Goal: Task Accomplishment & Management: Use online tool/utility

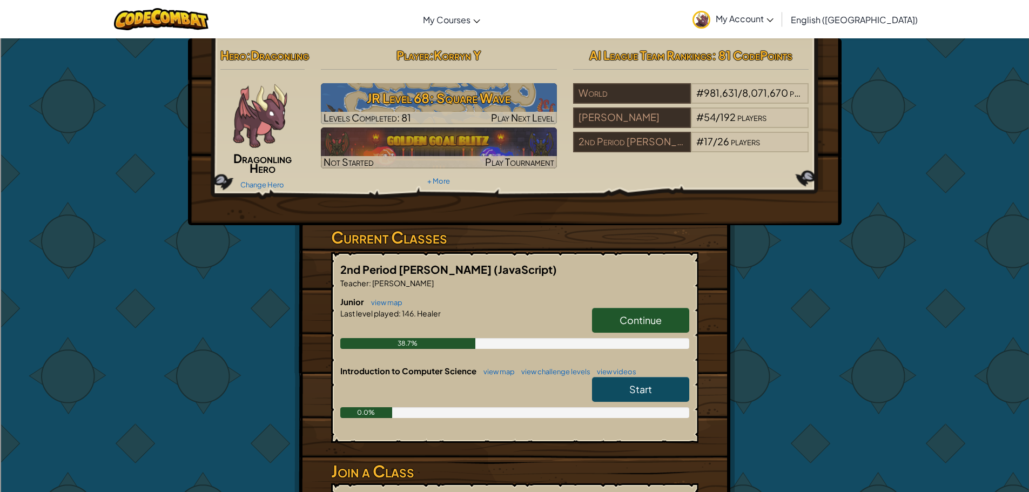
click at [639, 338] on div "Continue" at bounding box center [635, 323] width 108 height 30
click at [641, 333] on link "Continue" at bounding box center [640, 320] width 97 height 25
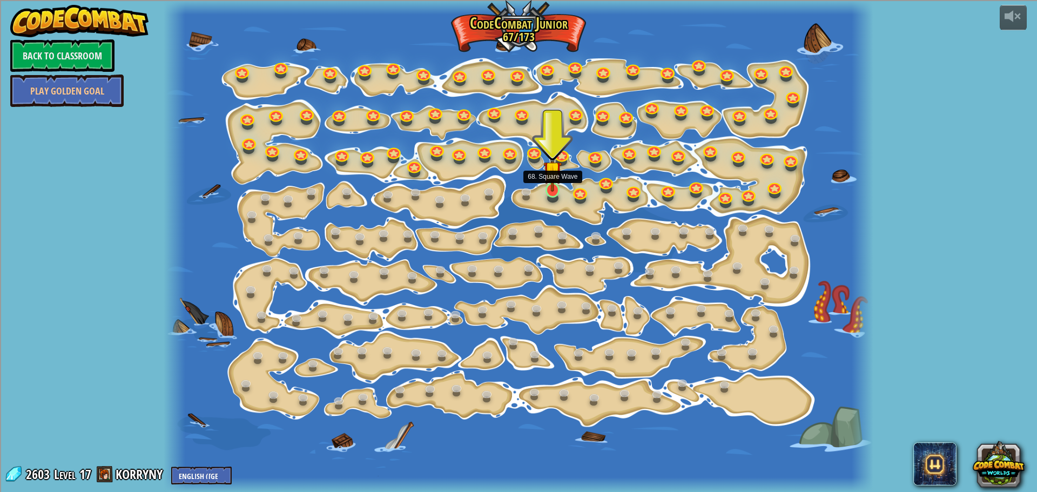
click at [554, 185] on img at bounding box center [552, 170] width 18 height 43
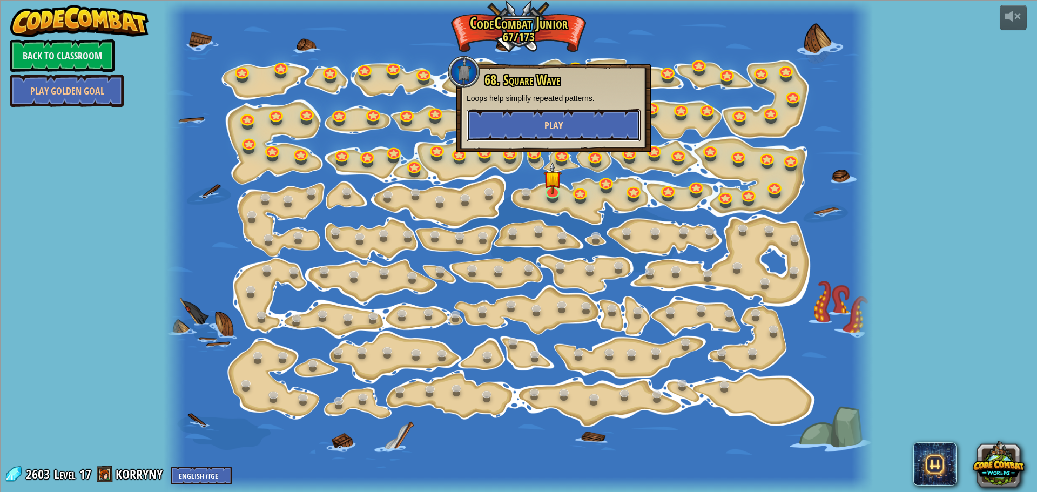
click at [556, 138] on button "Play" at bounding box center [554, 125] width 174 height 32
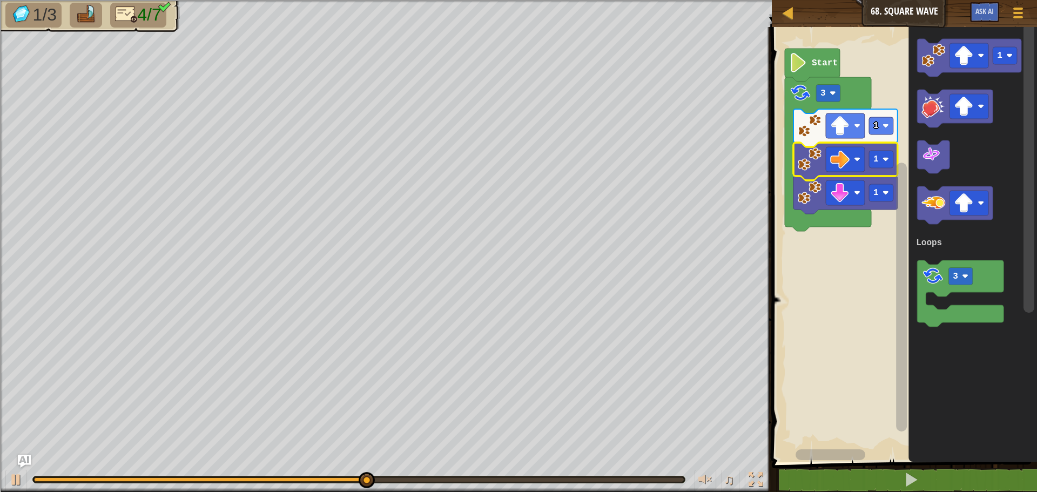
click at [875, 147] on icon "Blockly Workspace" at bounding box center [845, 162] width 104 height 38
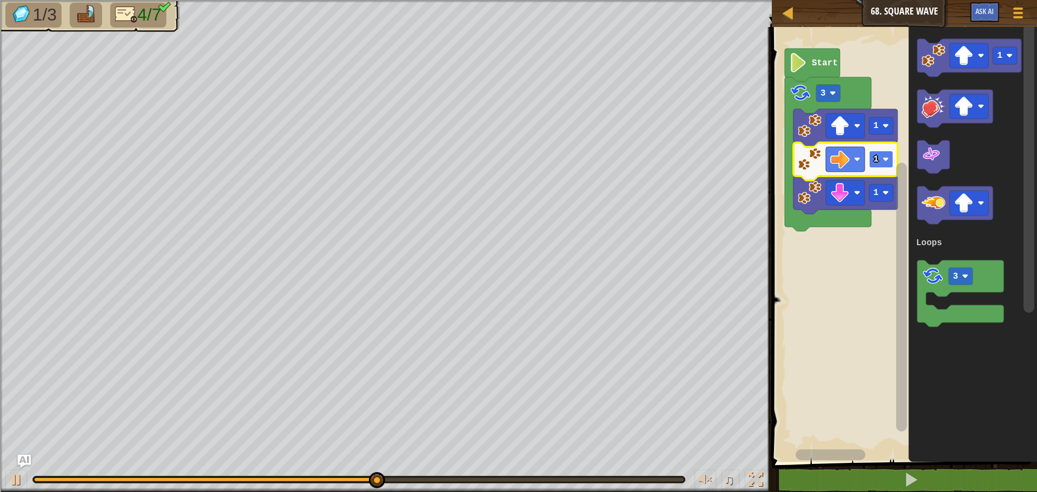
click at [875, 163] on text "1" at bounding box center [875, 159] width 5 height 10
click at [881, 156] on rect "Blockly Workspace" at bounding box center [881, 159] width 24 height 17
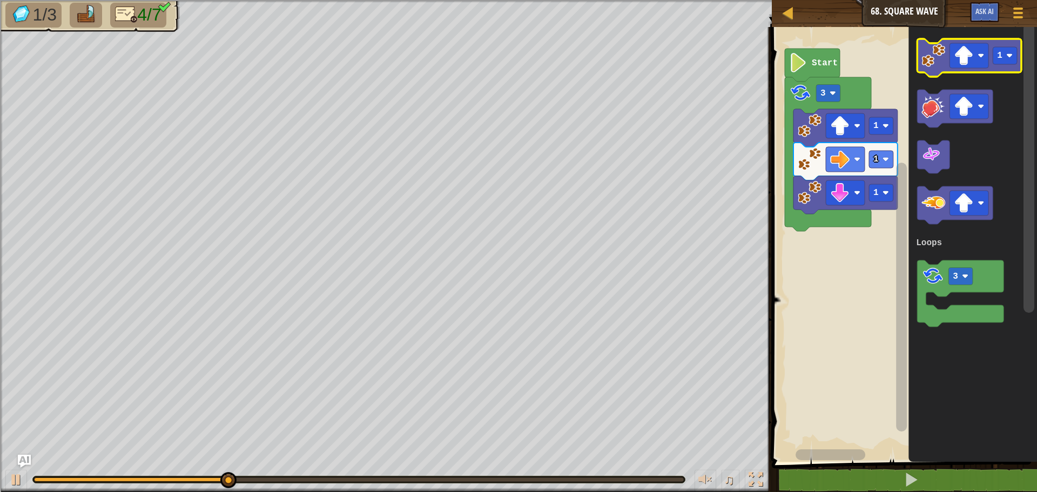
click at [932, 65] on image "Blockly Workspace" at bounding box center [933, 56] width 24 height 24
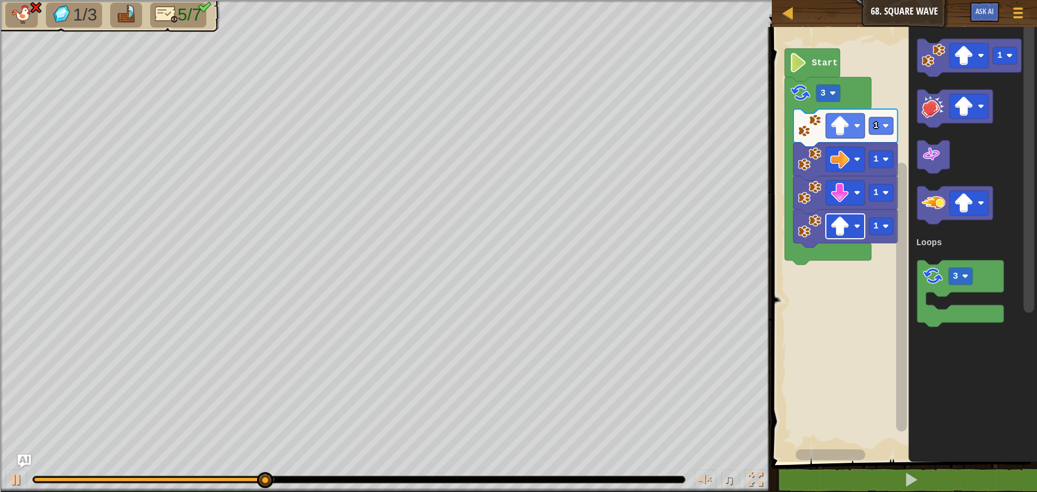
click at [848, 230] on image "Blockly Workspace" at bounding box center [839, 226] width 19 height 19
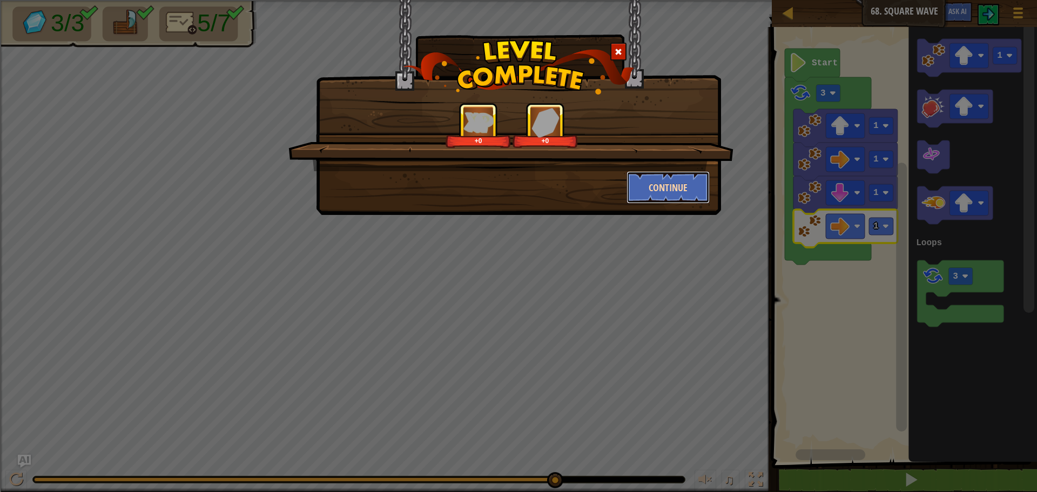
click at [662, 181] on button "Continue" at bounding box center [668, 187] width 84 height 32
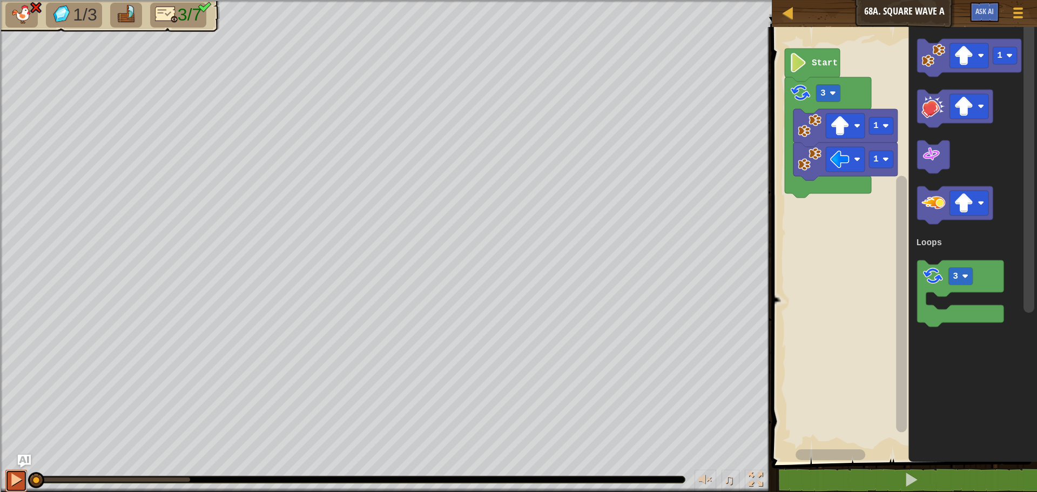
click at [7, 476] on button at bounding box center [16, 481] width 22 height 22
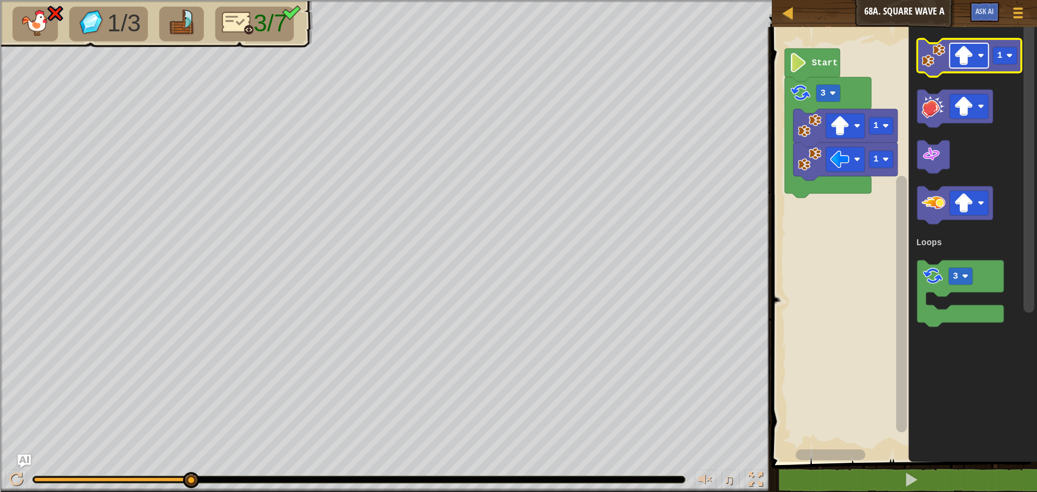
click at [978, 52] on rect "Blockly Workspace" at bounding box center [968, 55] width 39 height 25
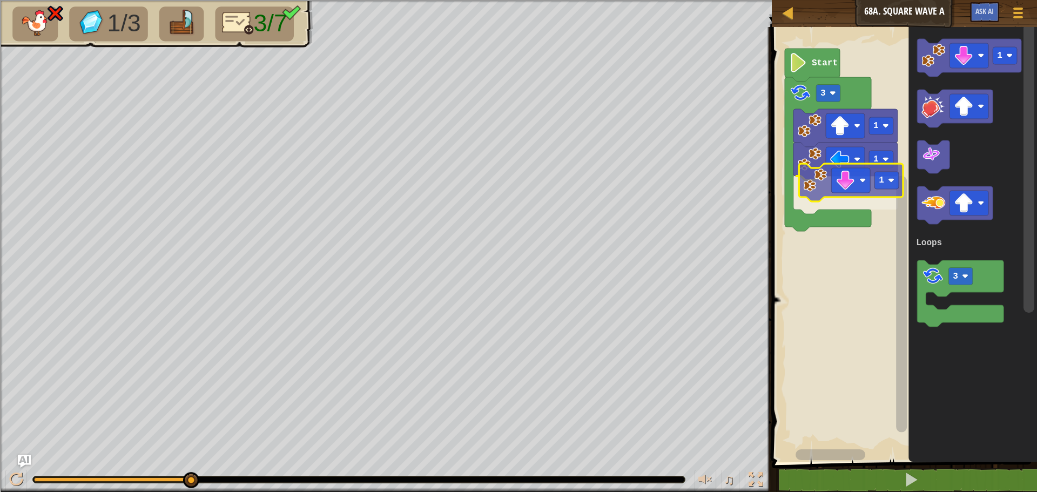
click at [812, 183] on div "Loops 1 1 1 3 Start 1 3 Loops 1" at bounding box center [902, 242] width 268 height 440
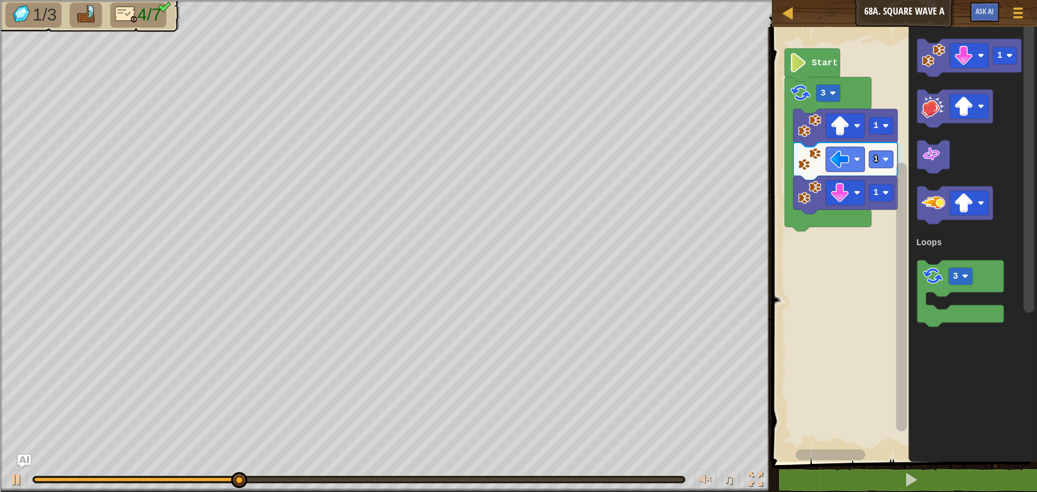
click at [893, 111] on div "Loops 1 1 1 3 Start 1 3 Loops" at bounding box center [902, 242] width 268 height 440
click at [932, 52] on image "Blockly Workspace" at bounding box center [933, 56] width 24 height 24
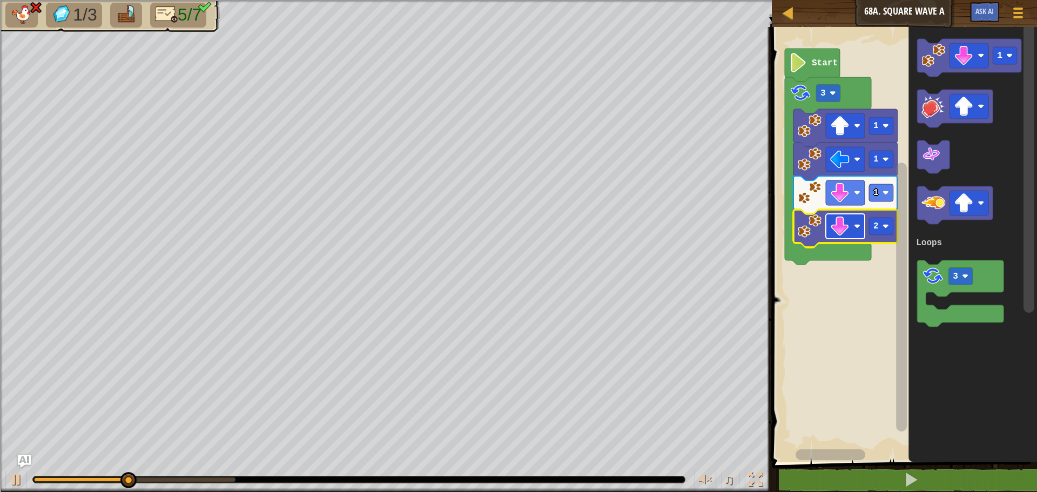
click at [857, 228] on image "Blockly Workspace" at bounding box center [857, 226] width 6 height 6
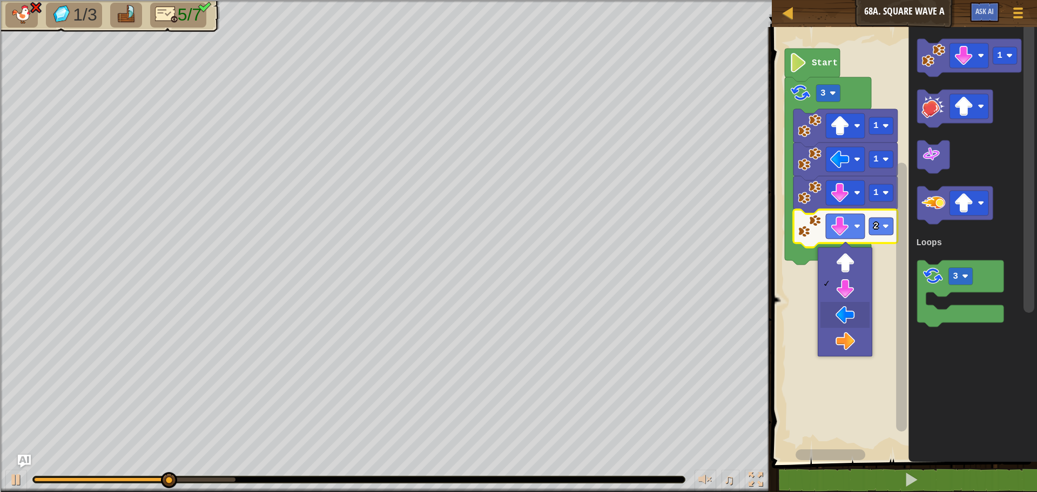
drag, startPoint x: 846, startPoint y: 309, endPoint x: 848, endPoint y: 302, distance: 6.7
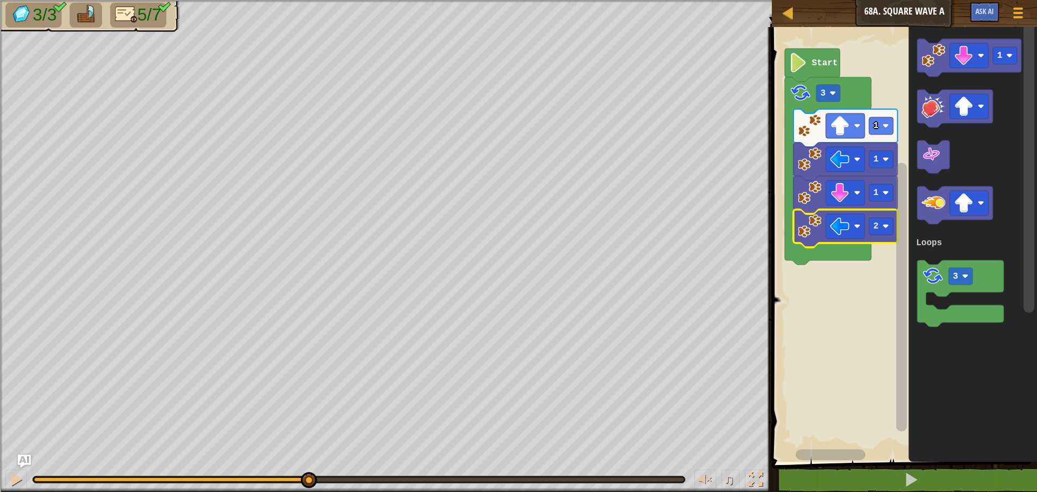
click at [308, 446] on div "3/3 5/7 ♫ Dragonling" at bounding box center [518, 246] width 1037 height 492
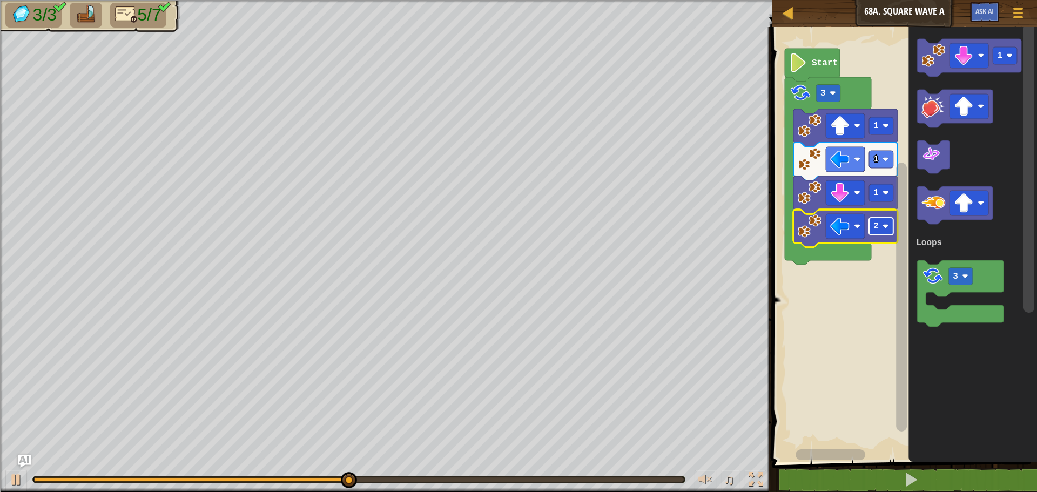
click at [882, 228] on rect "Blockly Workspace" at bounding box center [881, 226] width 24 height 17
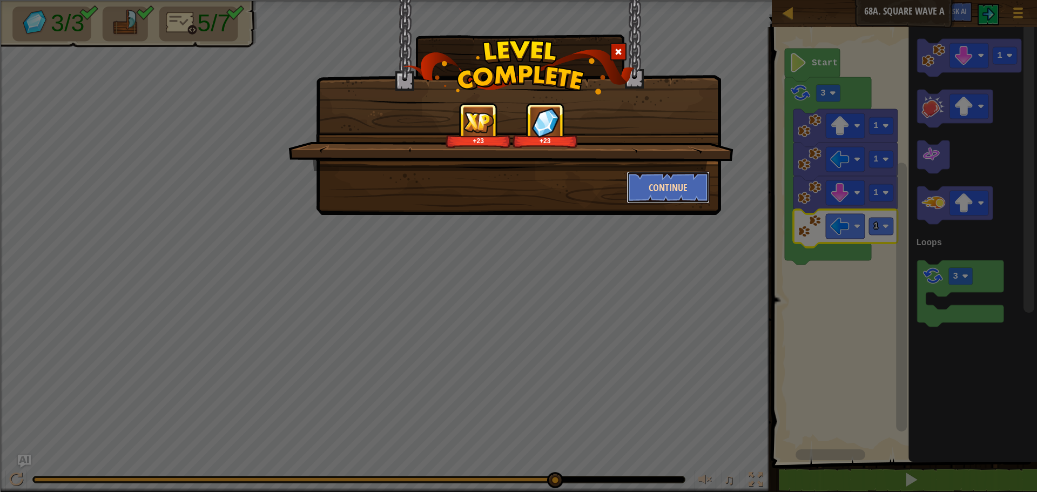
click at [651, 200] on button "Continue" at bounding box center [668, 187] width 84 height 32
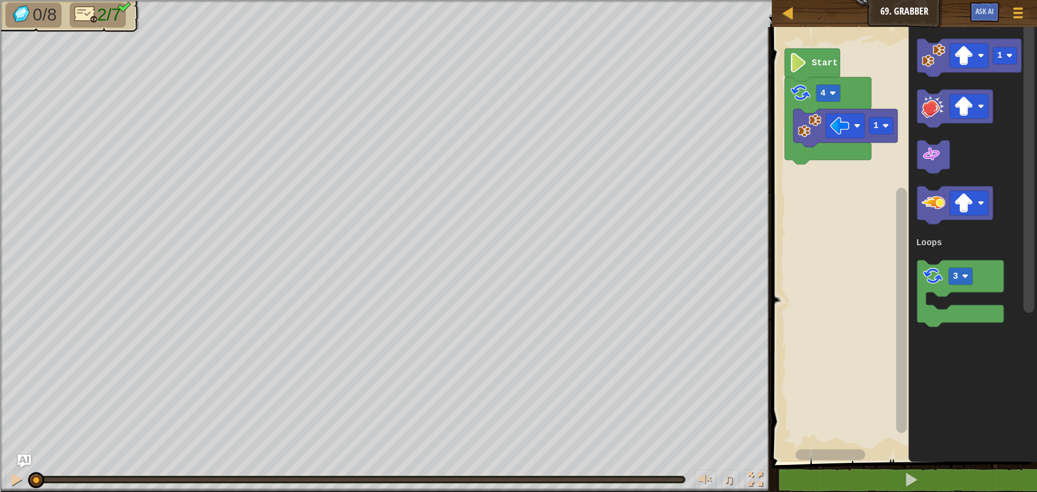
click at [0, 478] on div "♫" at bounding box center [386, 477] width 772 height 32
click at [11, 473] on div at bounding box center [16, 480] width 14 height 14
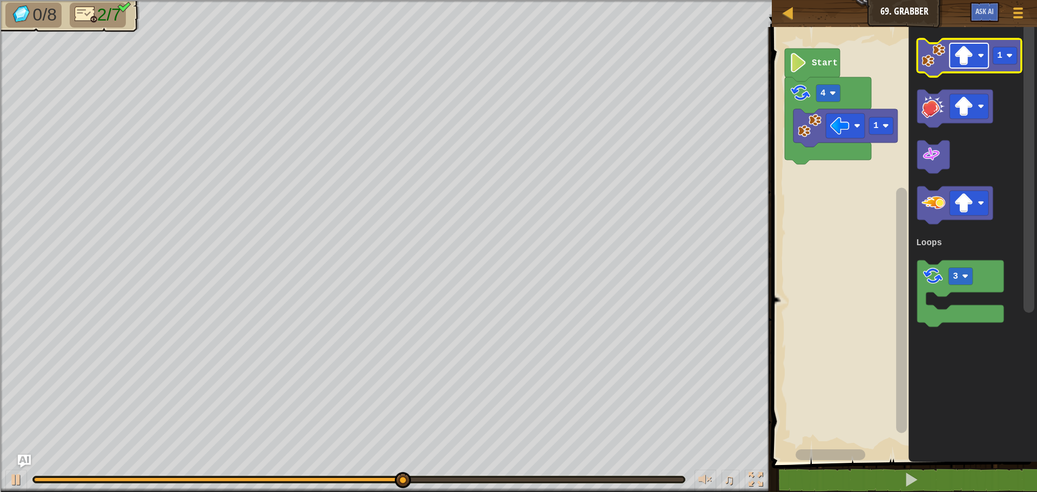
click at [960, 57] on image "Blockly Workspace" at bounding box center [963, 55] width 19 height 19
click at [942, 55] on image "Blockly Workspace" at bounding box center [933, 56] width 24 height 24
